Goal: Information Seeking & Learning: Learn about a topic

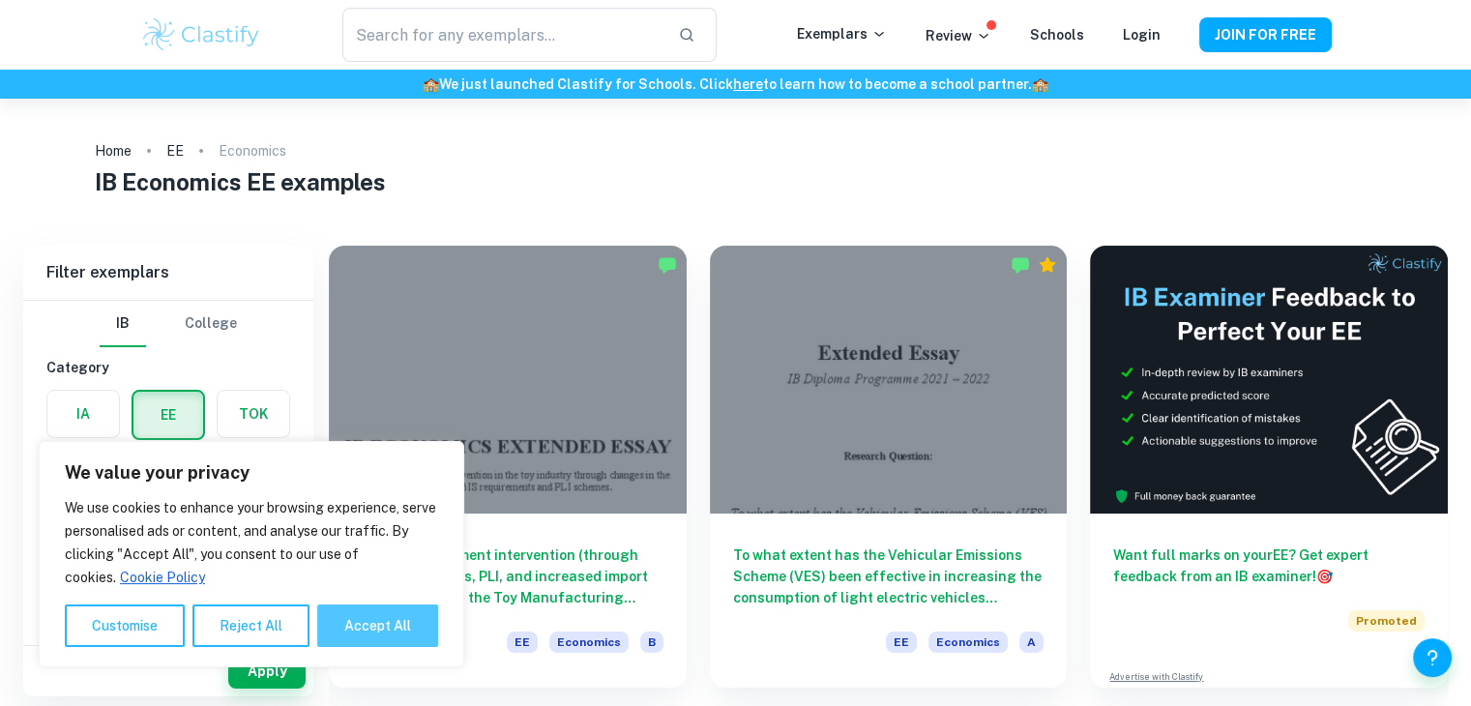
click at [359, 626] on button "Accept All" at bounding box center [377, 625] width 121 height 43
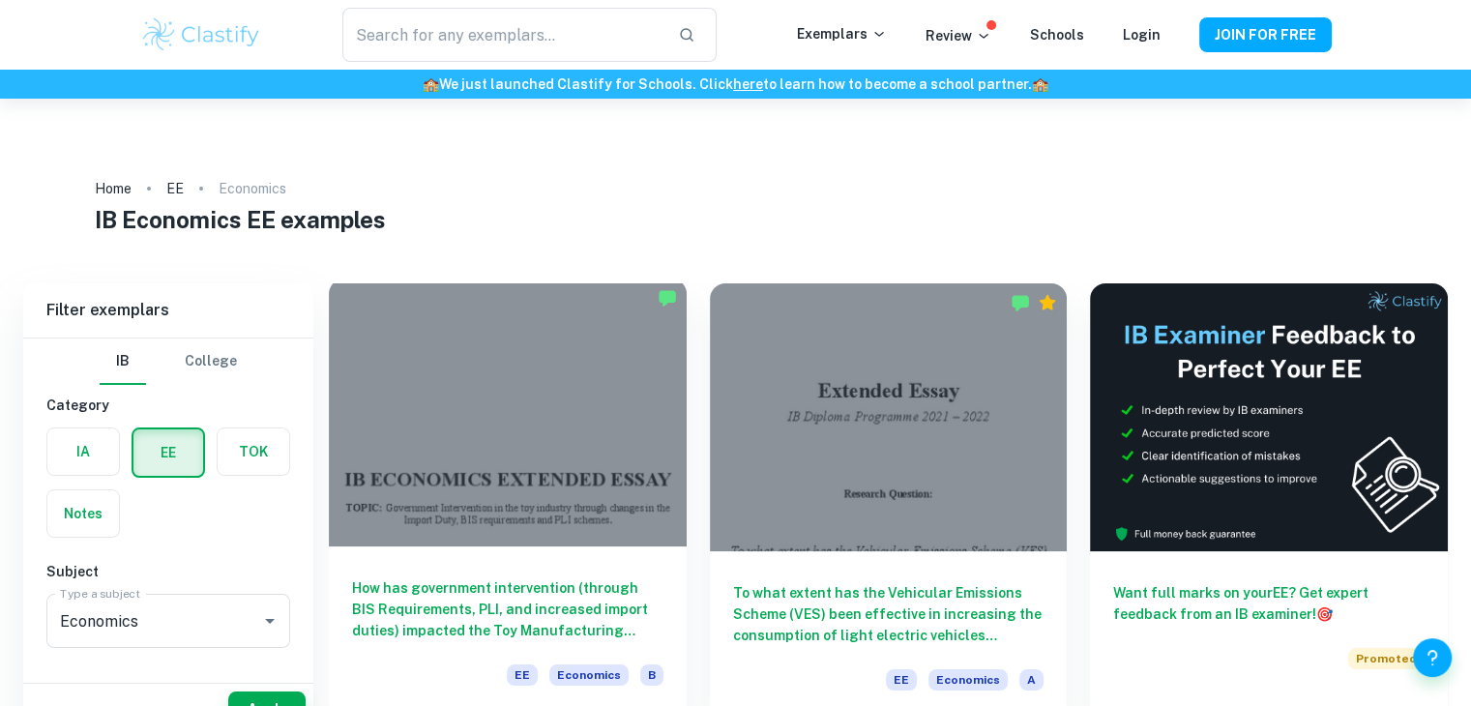
checkbox input "true"
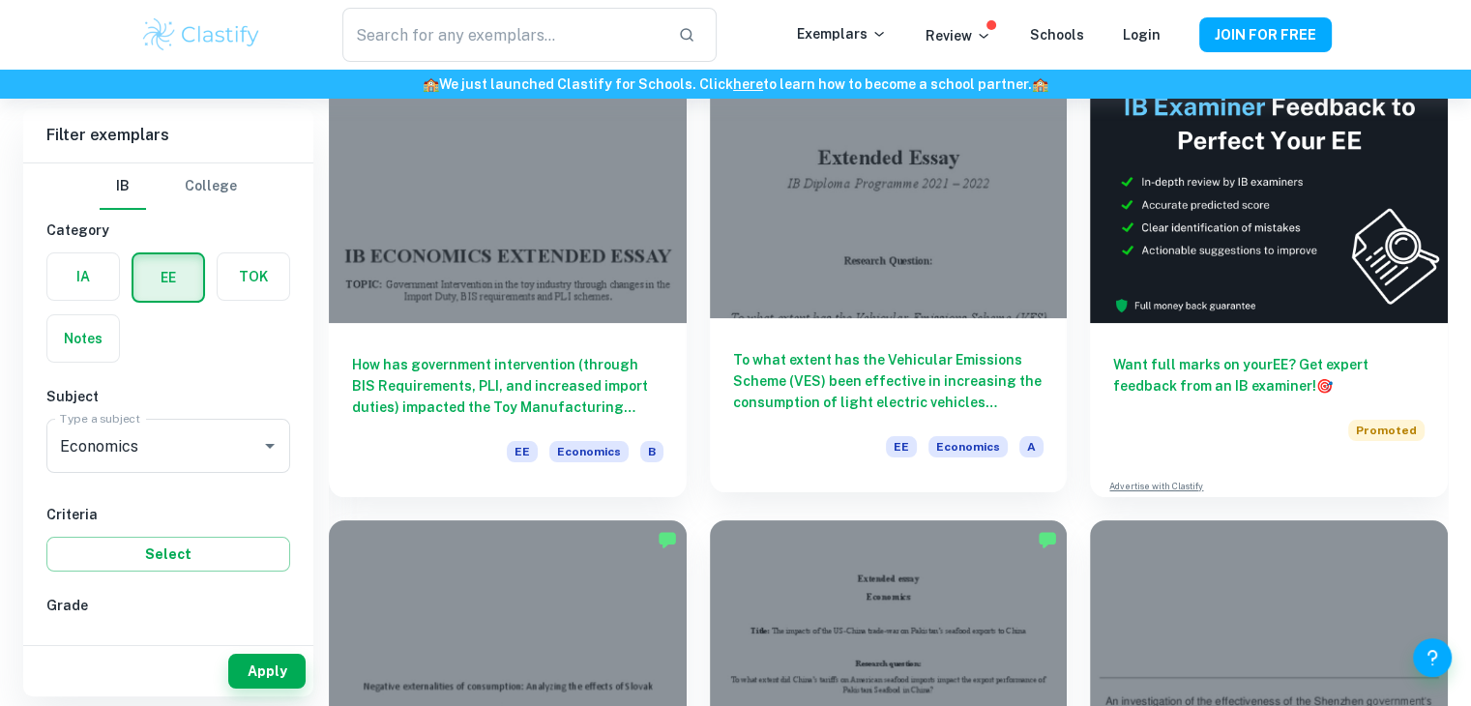
scroll to position [257, 0]
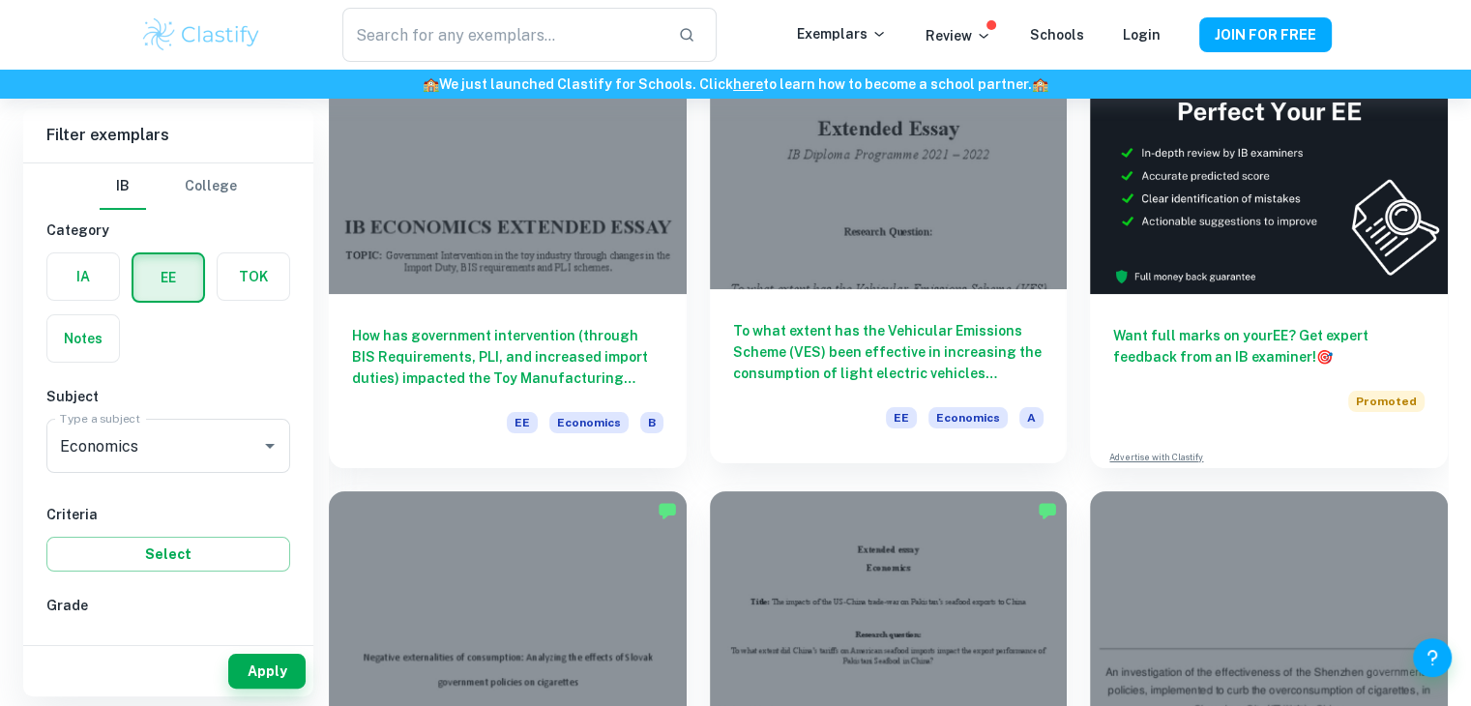
click at [829, 320] on h6 "To what extent has the Vehicular Emissions Scheme (VES) been effective in incre…" at bounding box center [888, 352] width 311 height 64
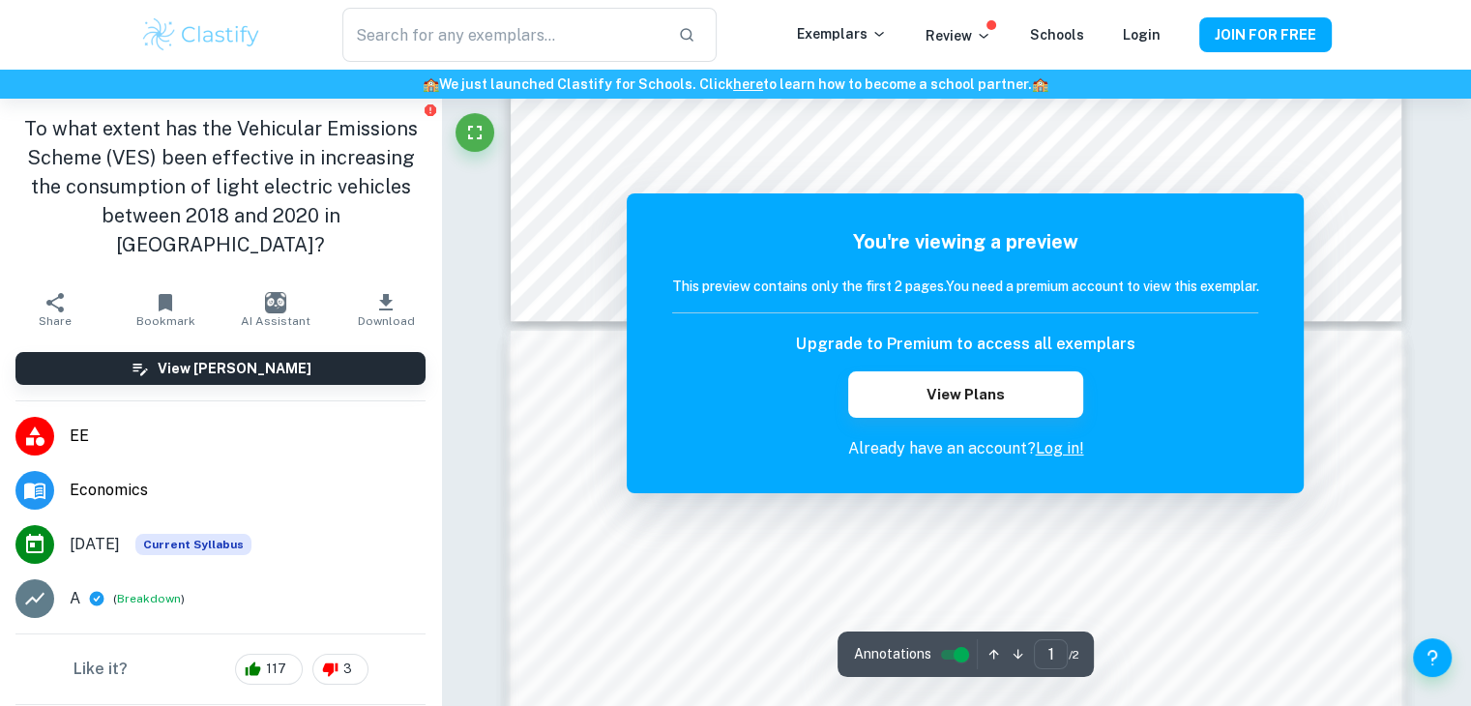
scroll to position [1160, 0]
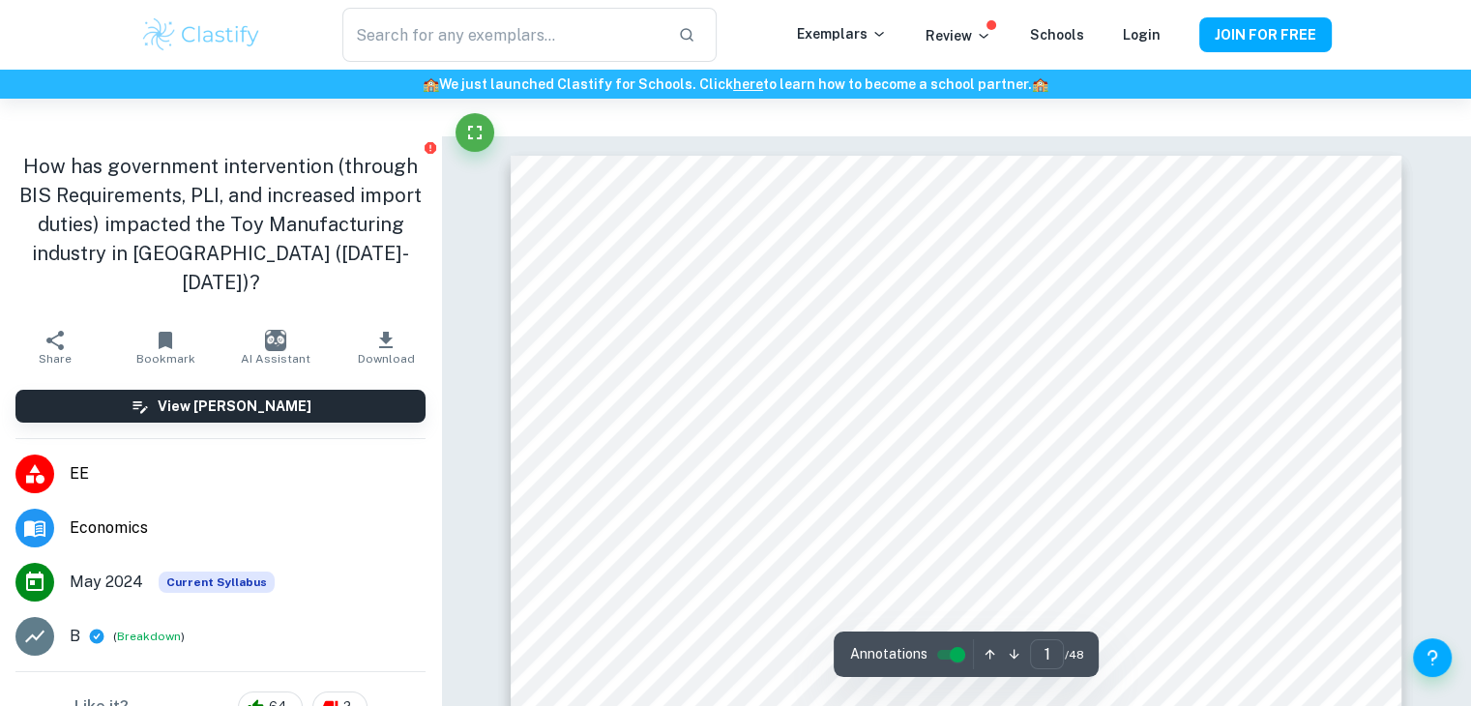
scroll to position [257, 0]
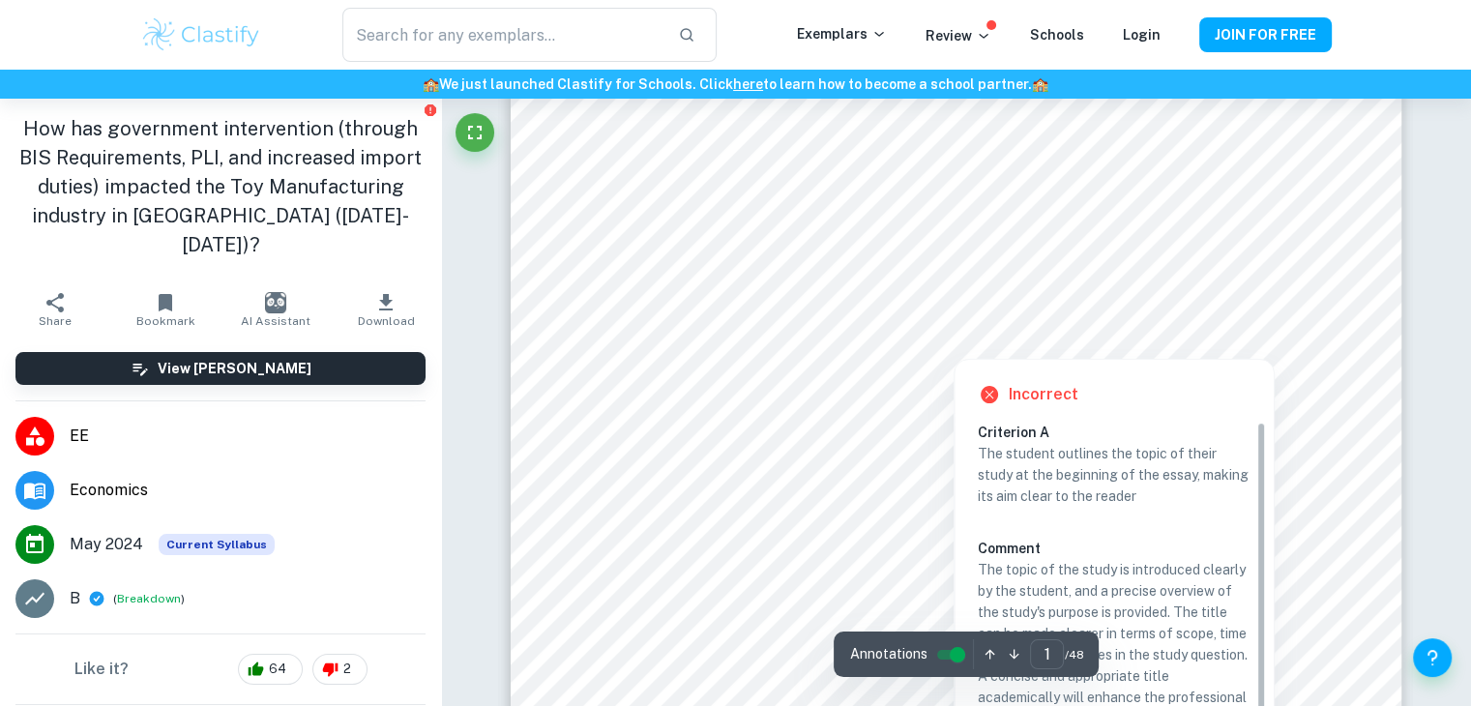
click at [810, 317] on div at bounding box center [995, 320] width 567 height 26
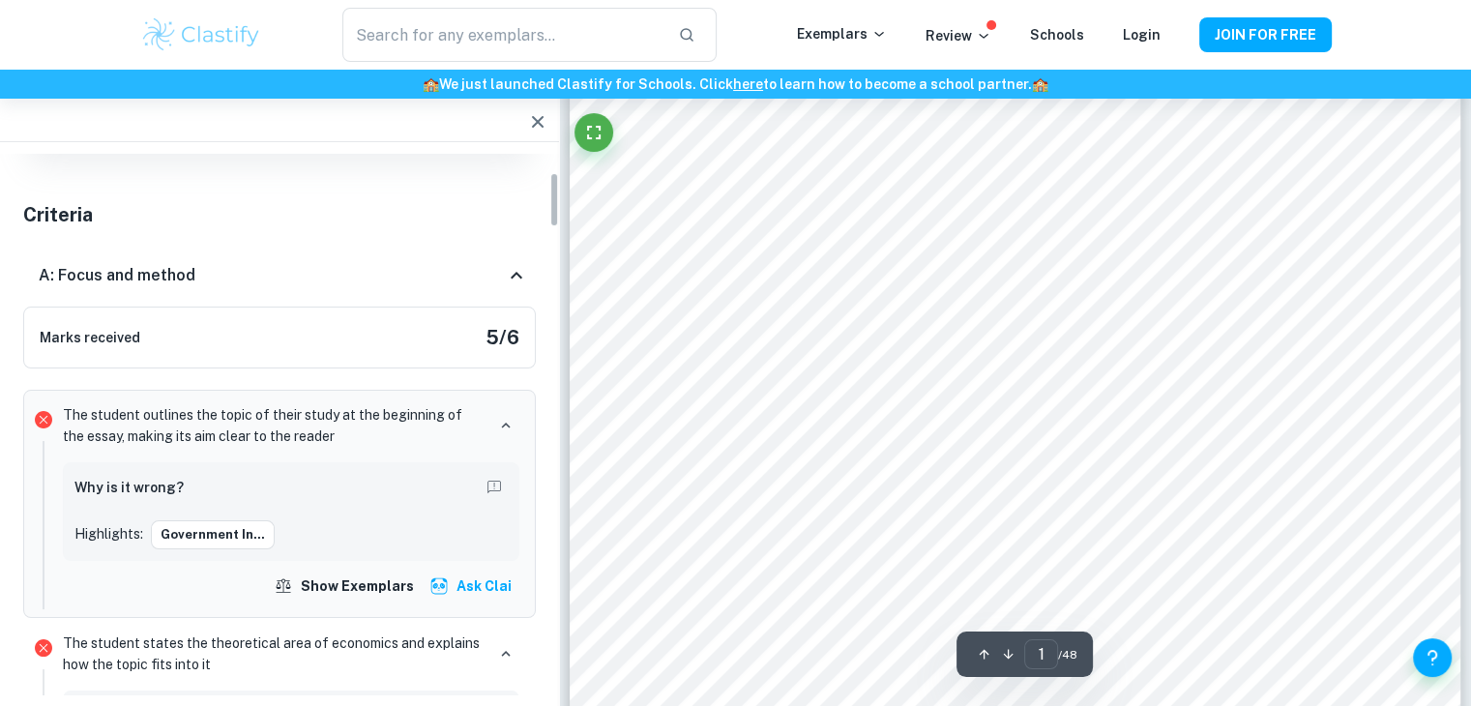
scroll to position [193, 0]
click at [131, 492] on h6 "Why is it wrong?" at bounding box center [128, 487] width 109 height 21
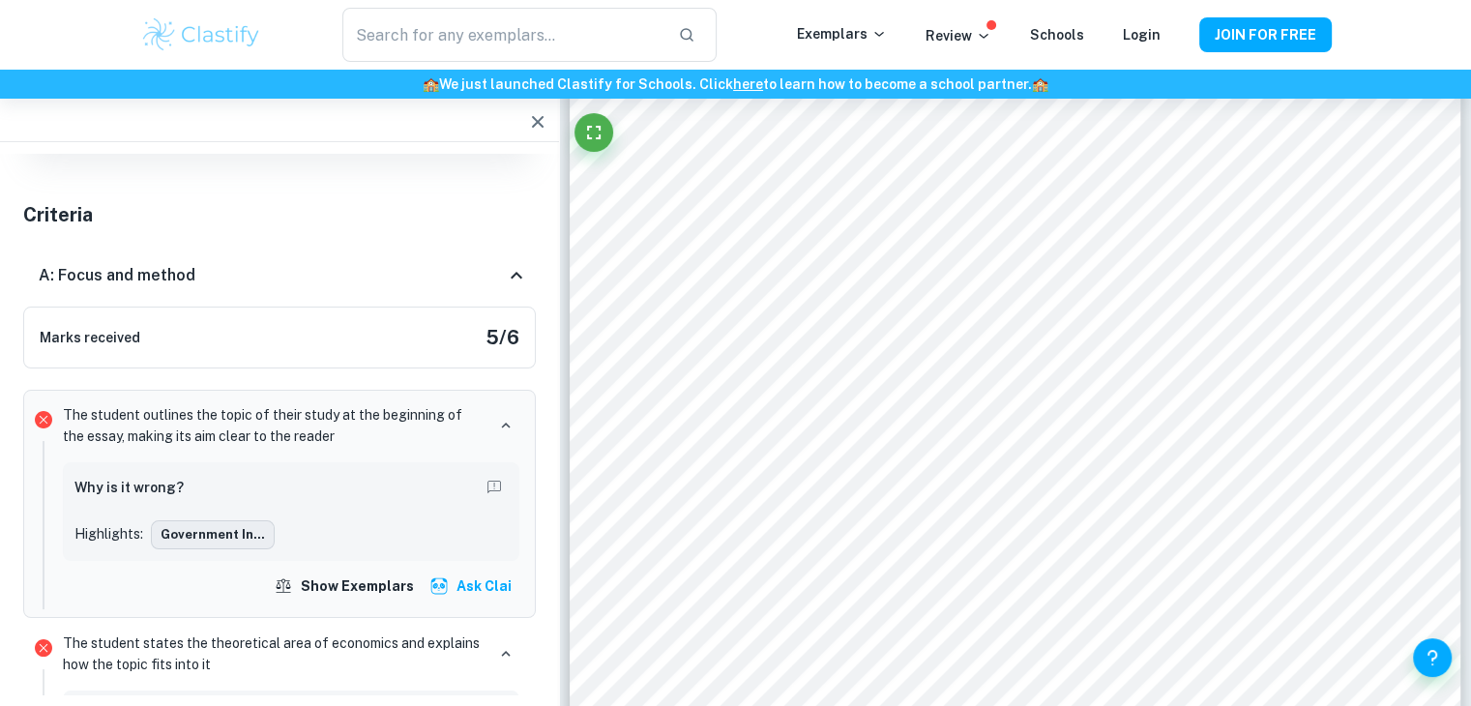
click at [216, 536] on button "Government In..." at bounding box center [213, 534] width 124 height 29
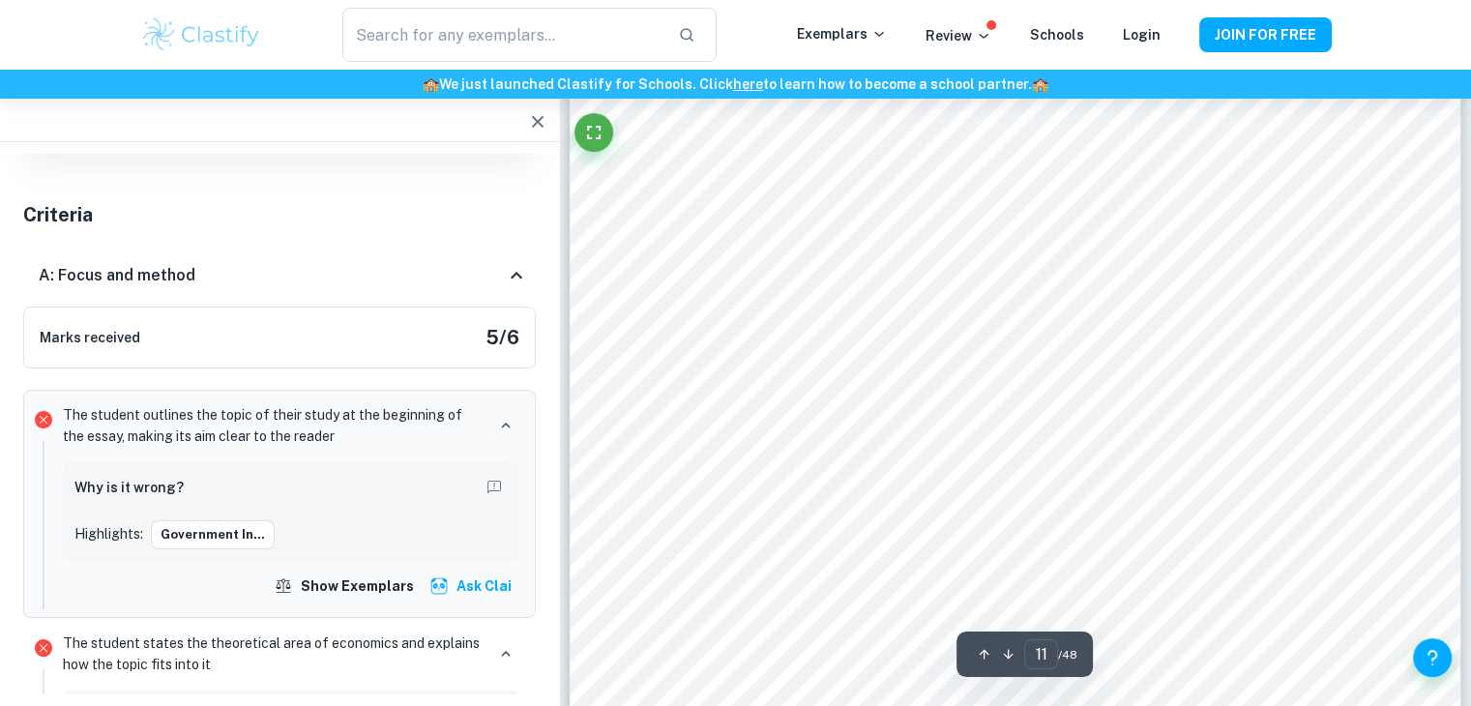
scroll to position [14116, 0]
click at [282, 655] on p "The student states the theoretical area of economics and explains how the topic…" at bounding box center [274, 653] width 422 height 43
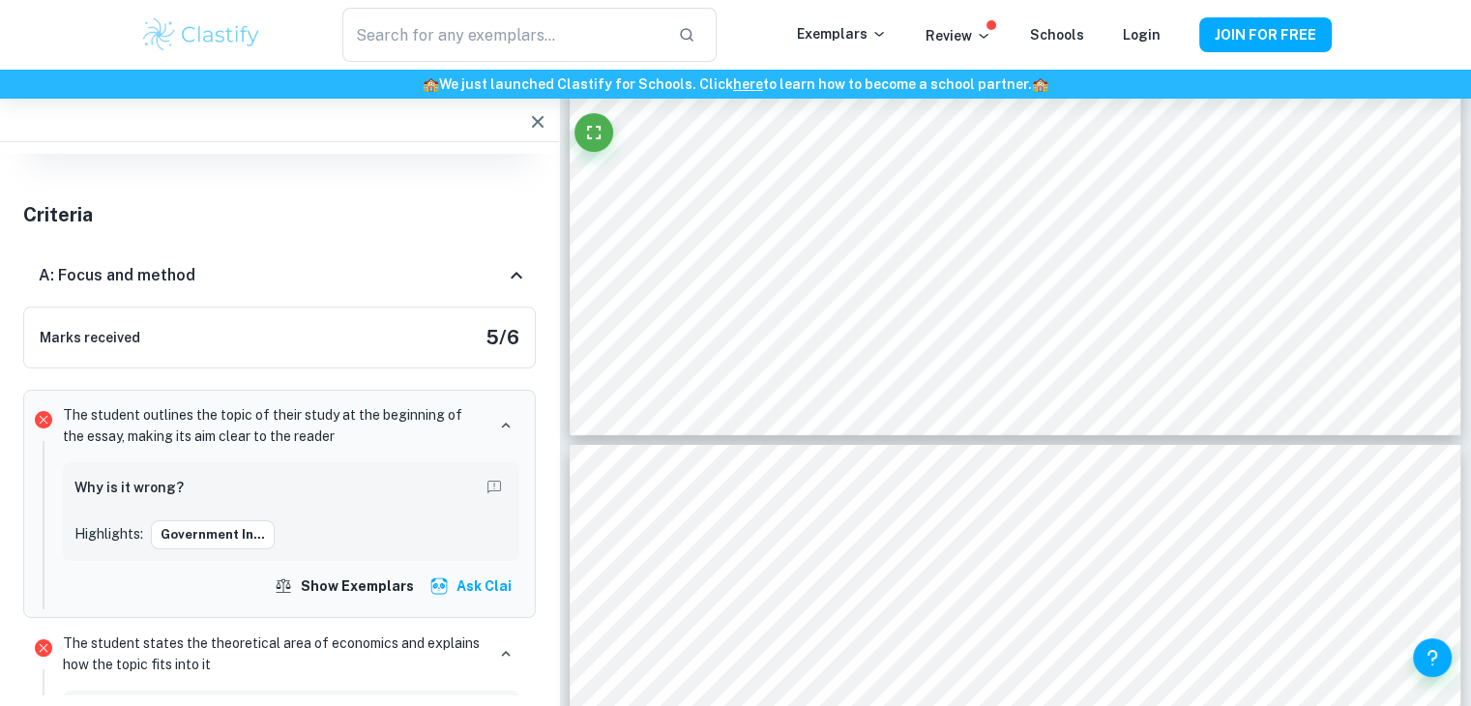
click at [278, 636] on p "The student states the theoretical area of economics and explains how the topic…" at bounding box center [274, 653] width 422 height 43
click at [306, 646] on p "The student states the theoretical area of economics and explains how the topic…" at bounding box center [274, 653] width 422 height 43
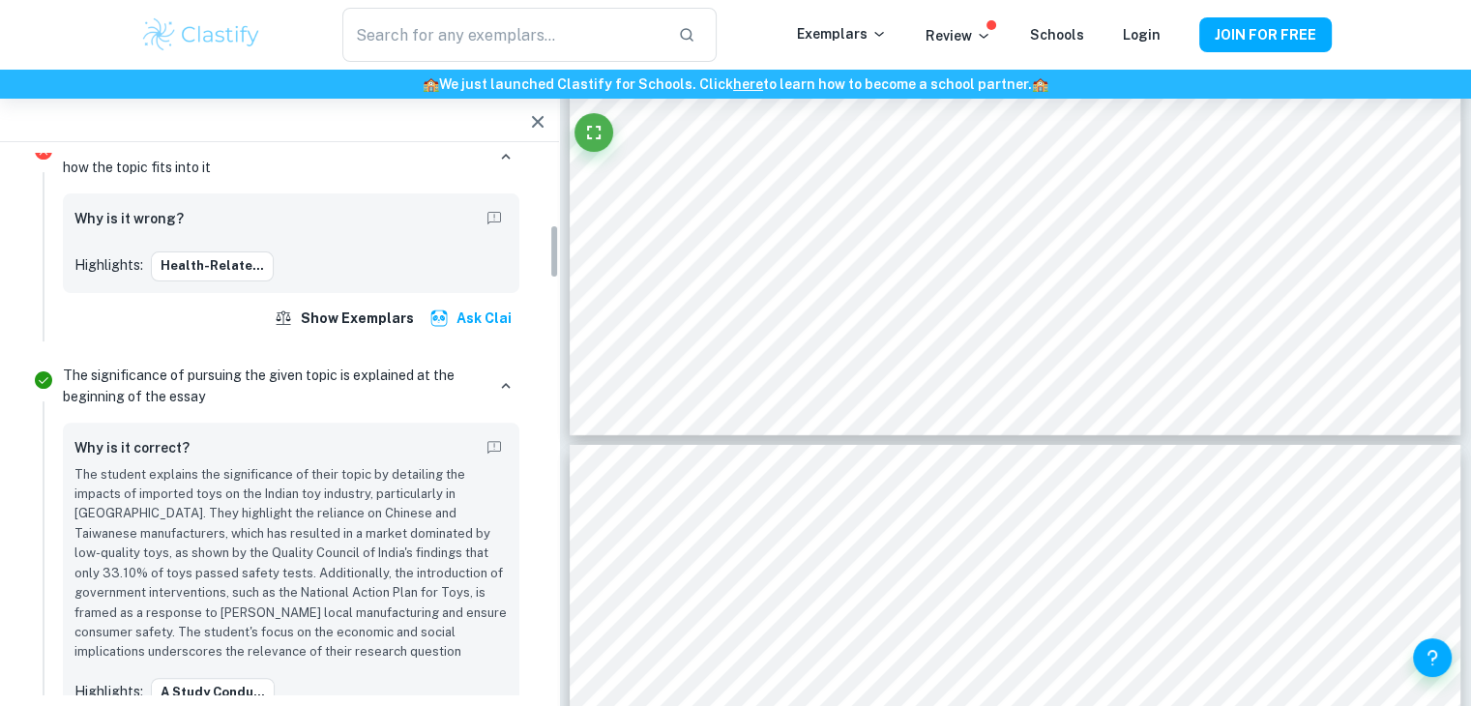
scroll to position [700, 0]
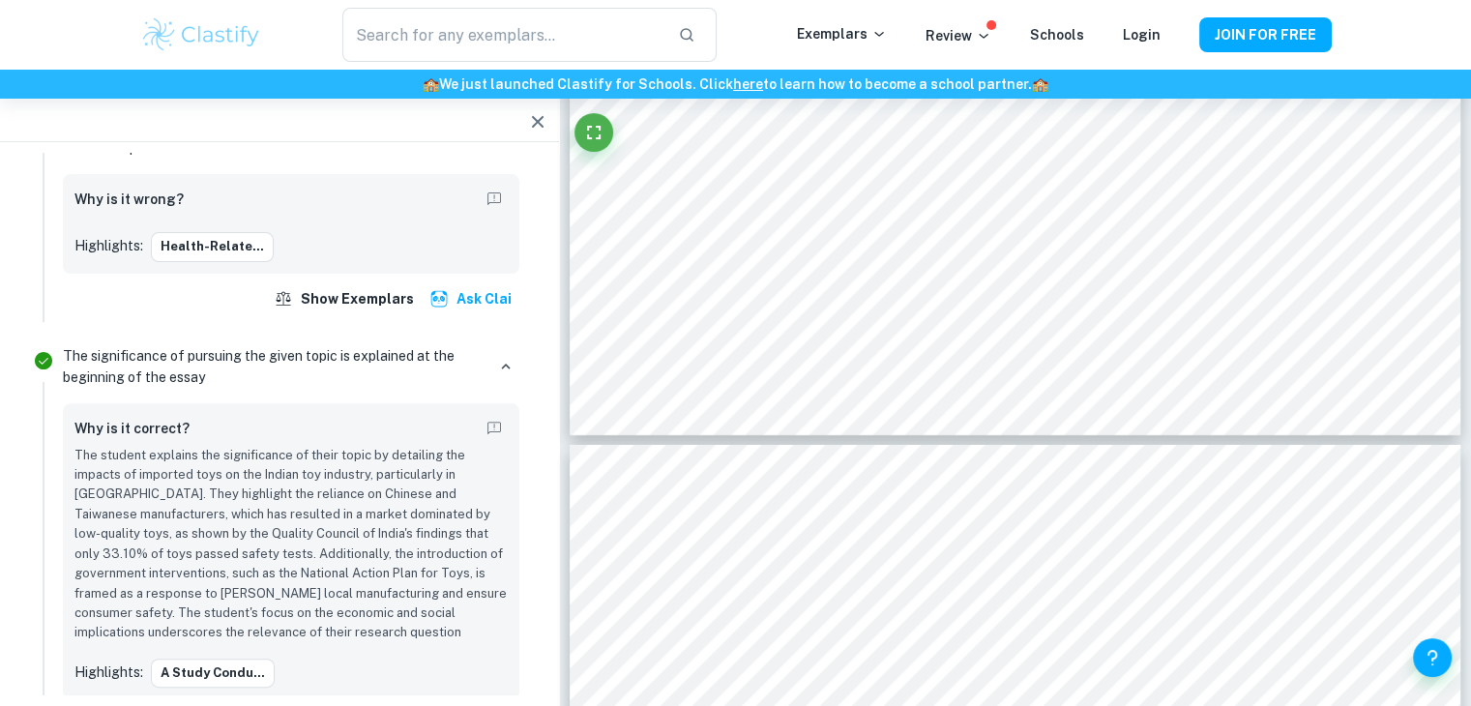
click at [352, 346] on p "The significance of pursuing the given topic is explained at the beginning of t…" at bounding box center [274, 366] width 422 height 43
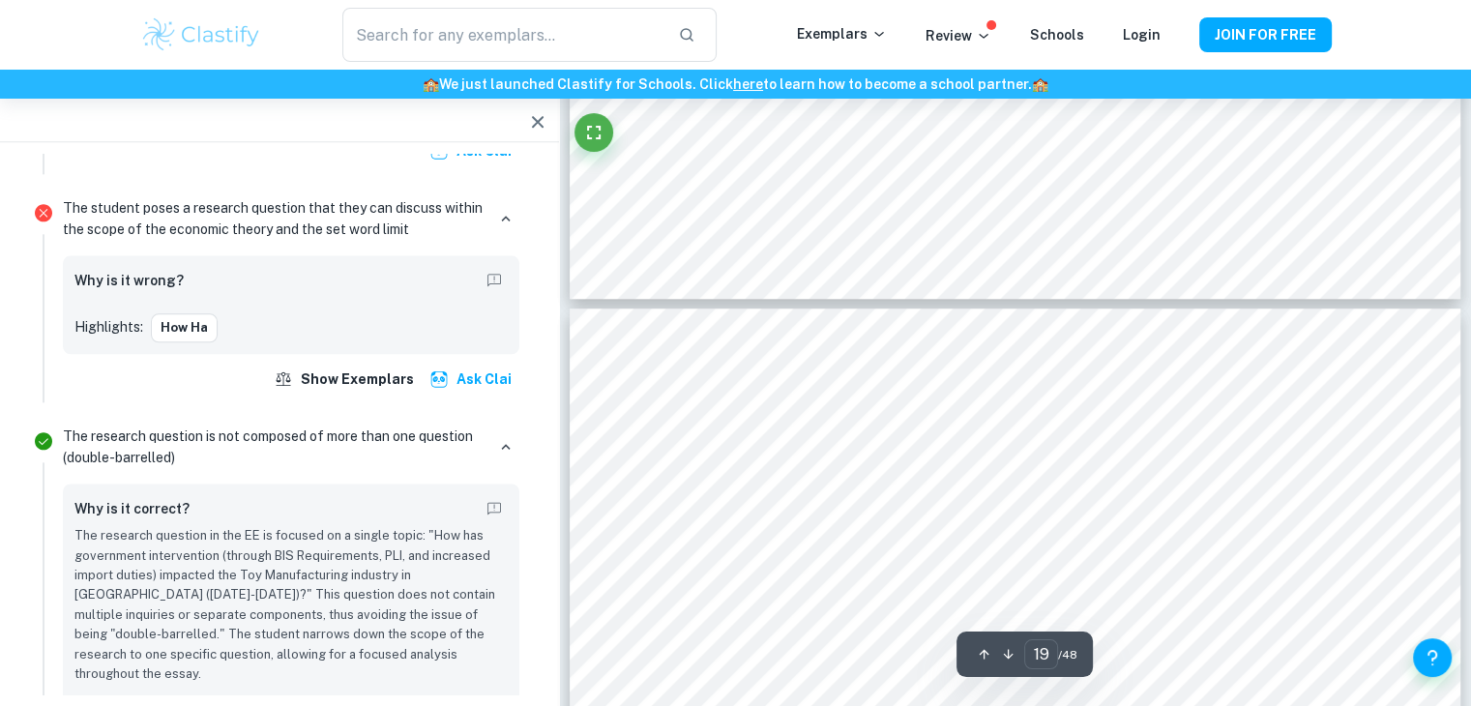
scroll to position [23397, 0]
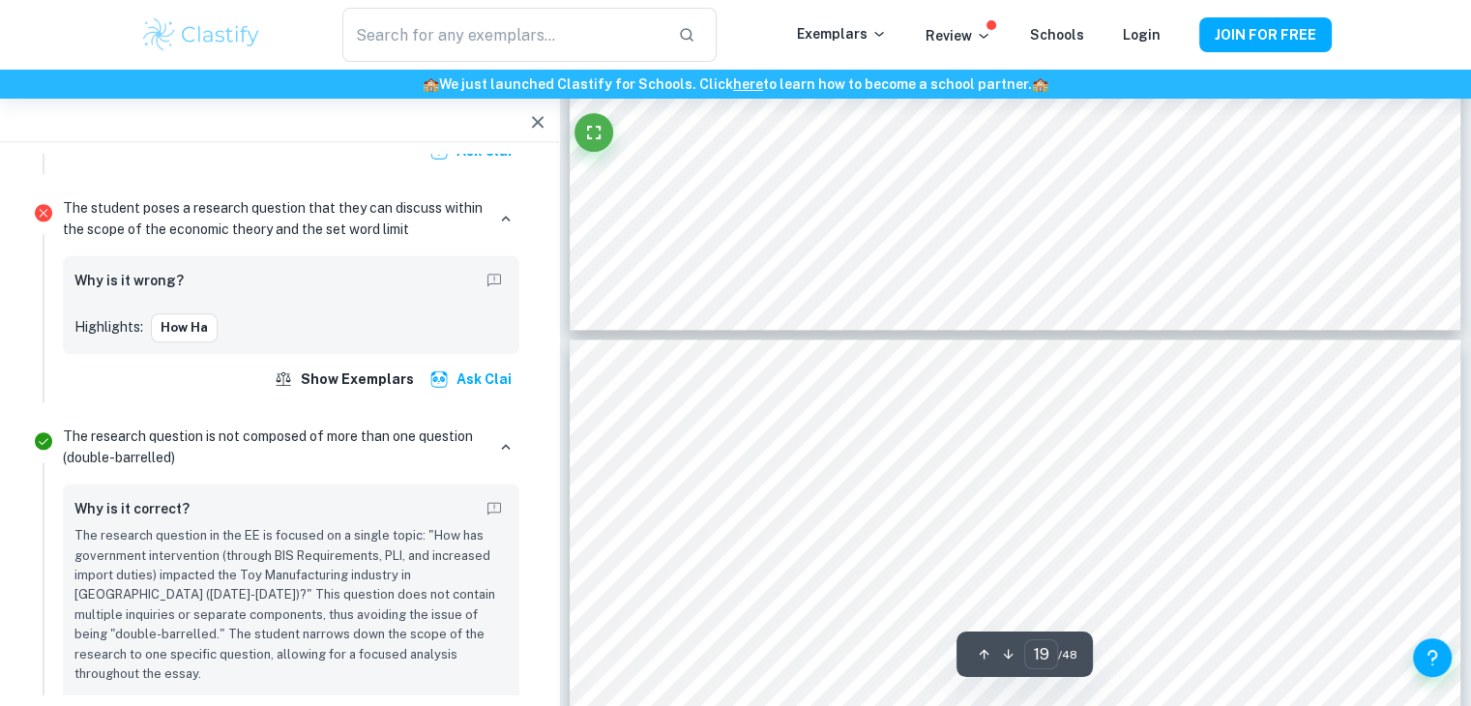
type input "20"
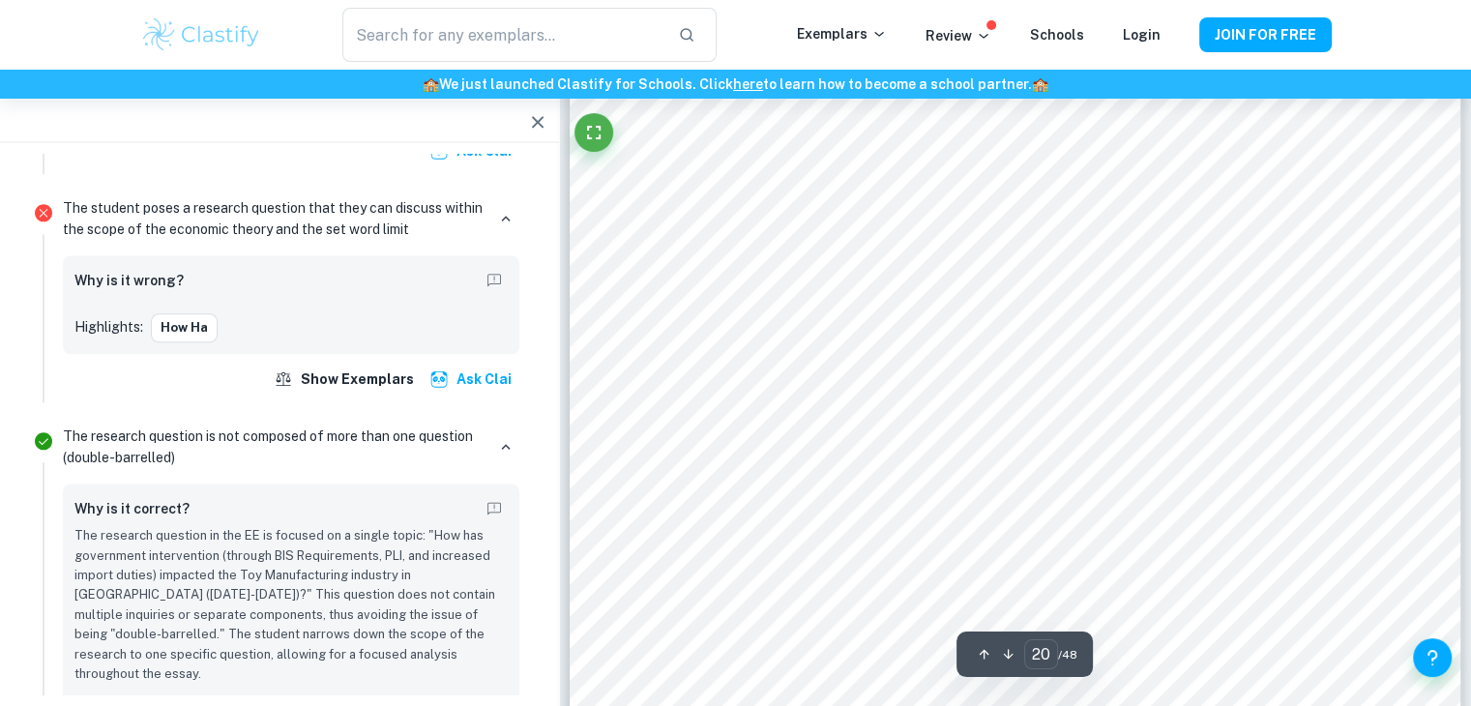
scroll to position [24687, 0]
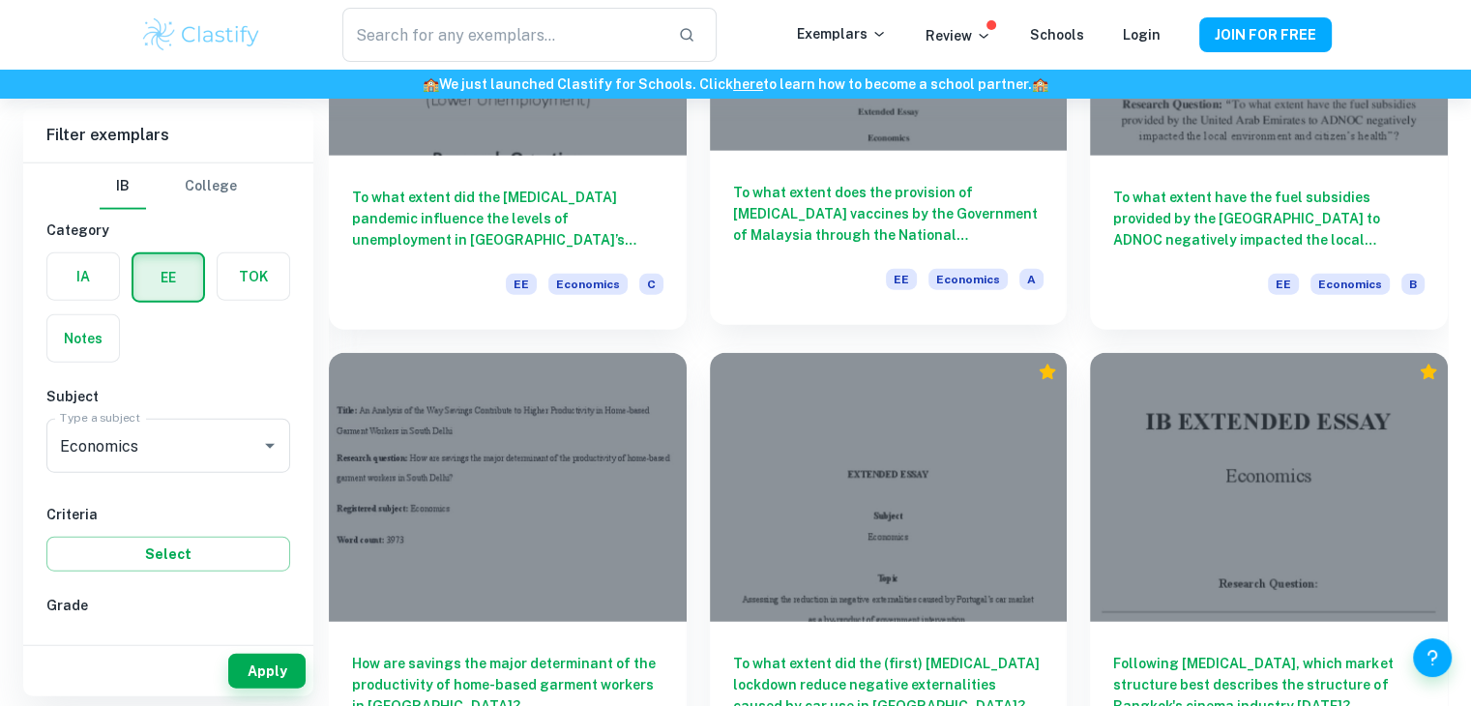
scroll to position [4769, 0]
